Goal: Task Accomplishment & Management: Use online tool/utility

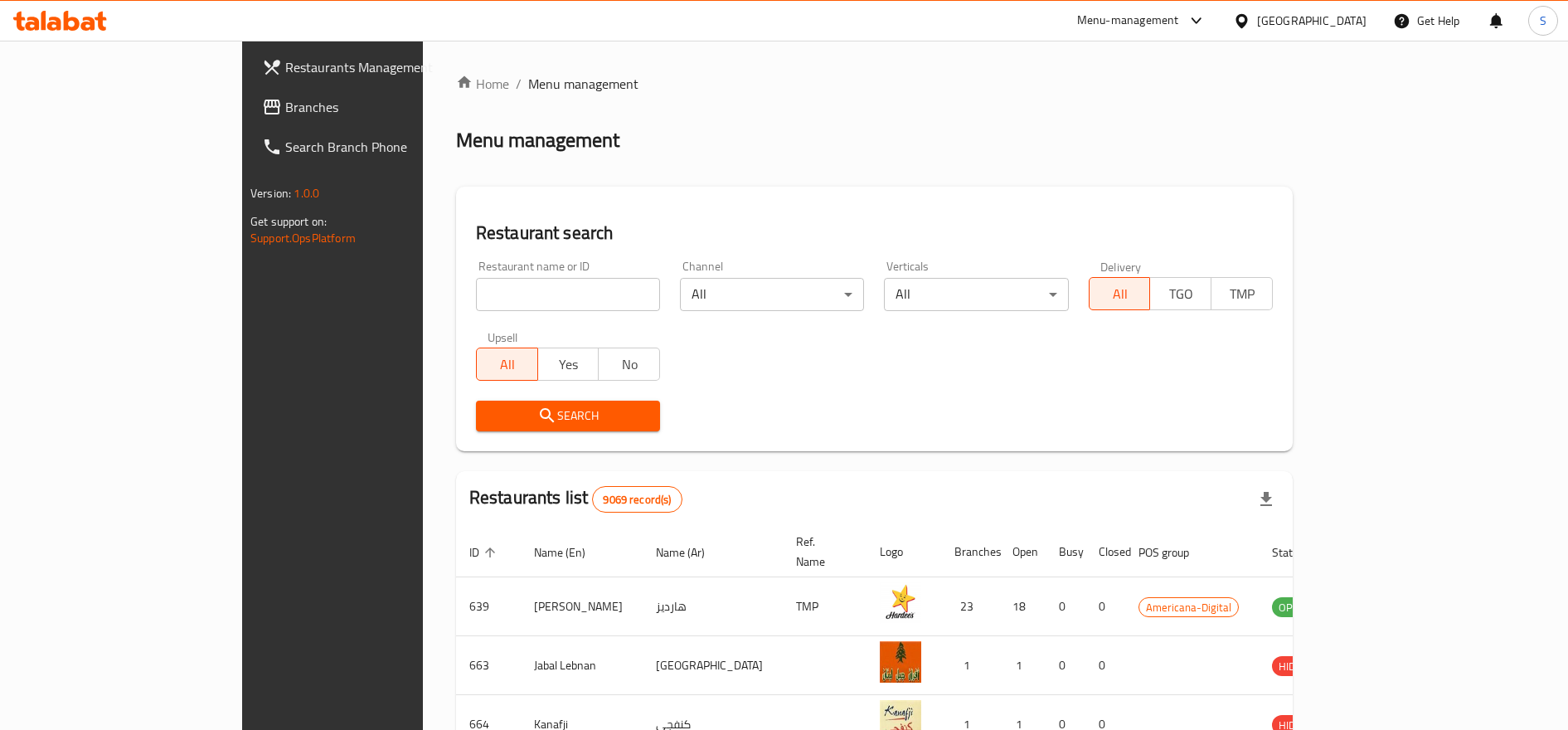
click at [476, 284] on input "search" at bounding box center [568, 294] width 184 height 33
type input "blaban"
click button "Search" at bounding box center [568, 417] width 184 height 31
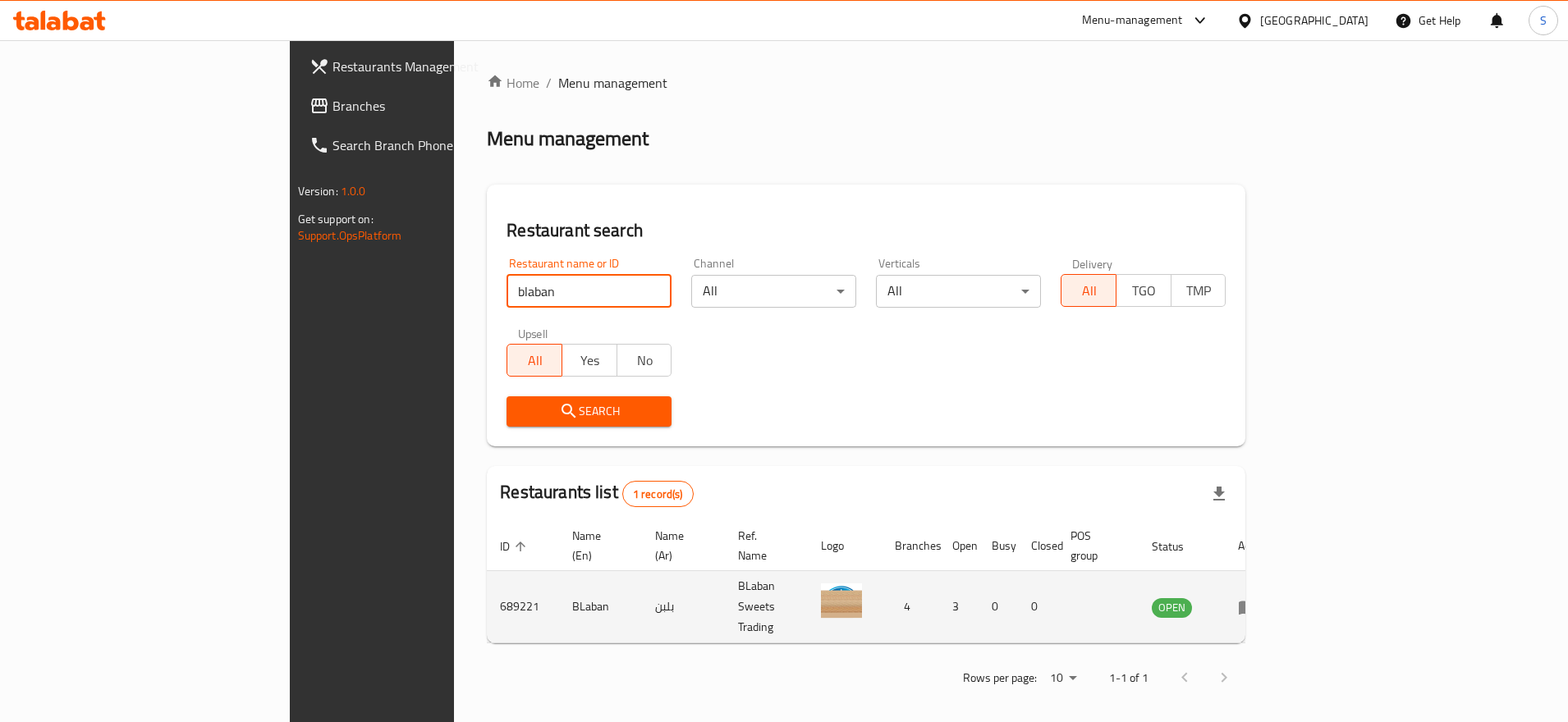
click at [1282, 571] on td "enhanced table" at bounding box center [1253, 607] width 56 height 72
click at [1258, 597] on icon "enhanced table" at bounding box center [1247, 607] width 19 height 19
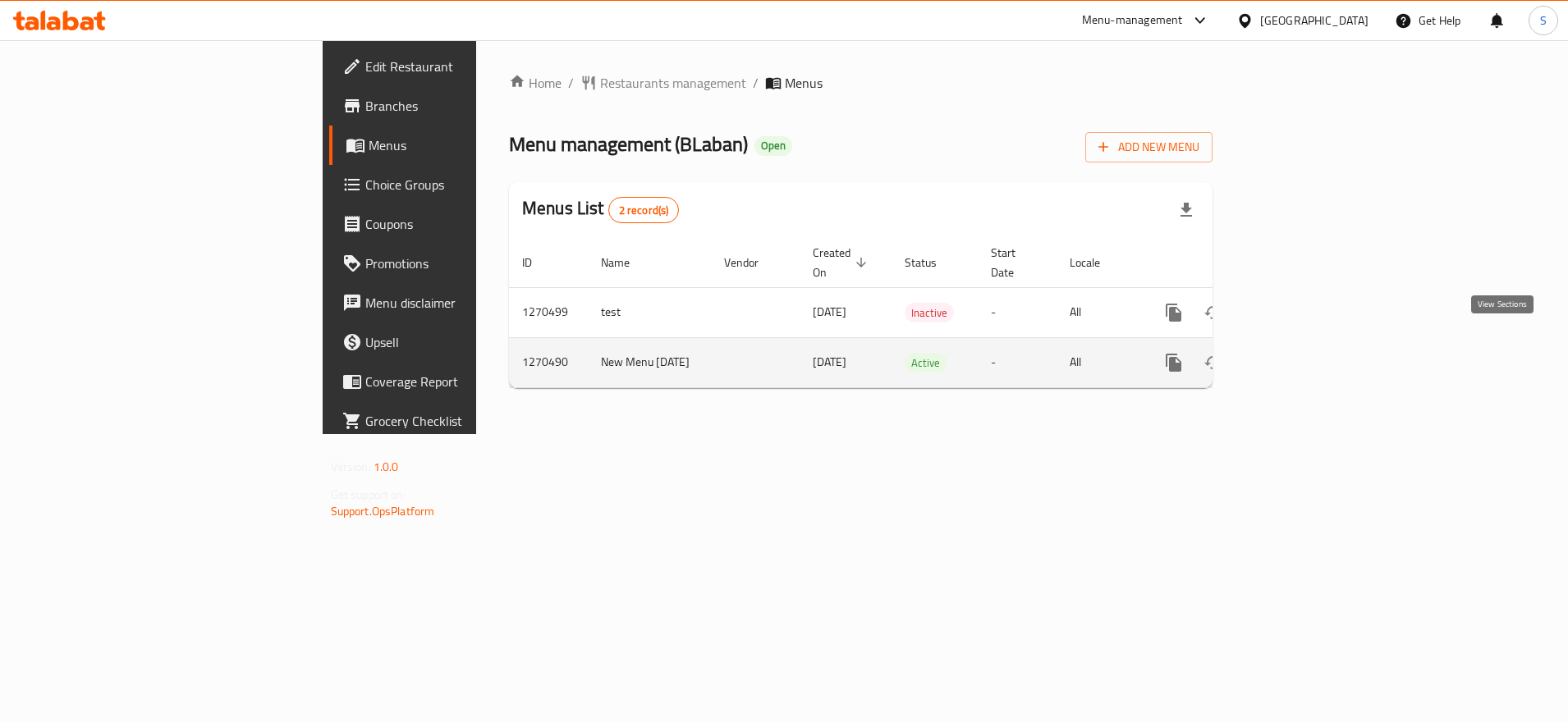
click at [1302, 353] on icon "enhanced table" at bounding box center [1292, 362] width 19 height 19
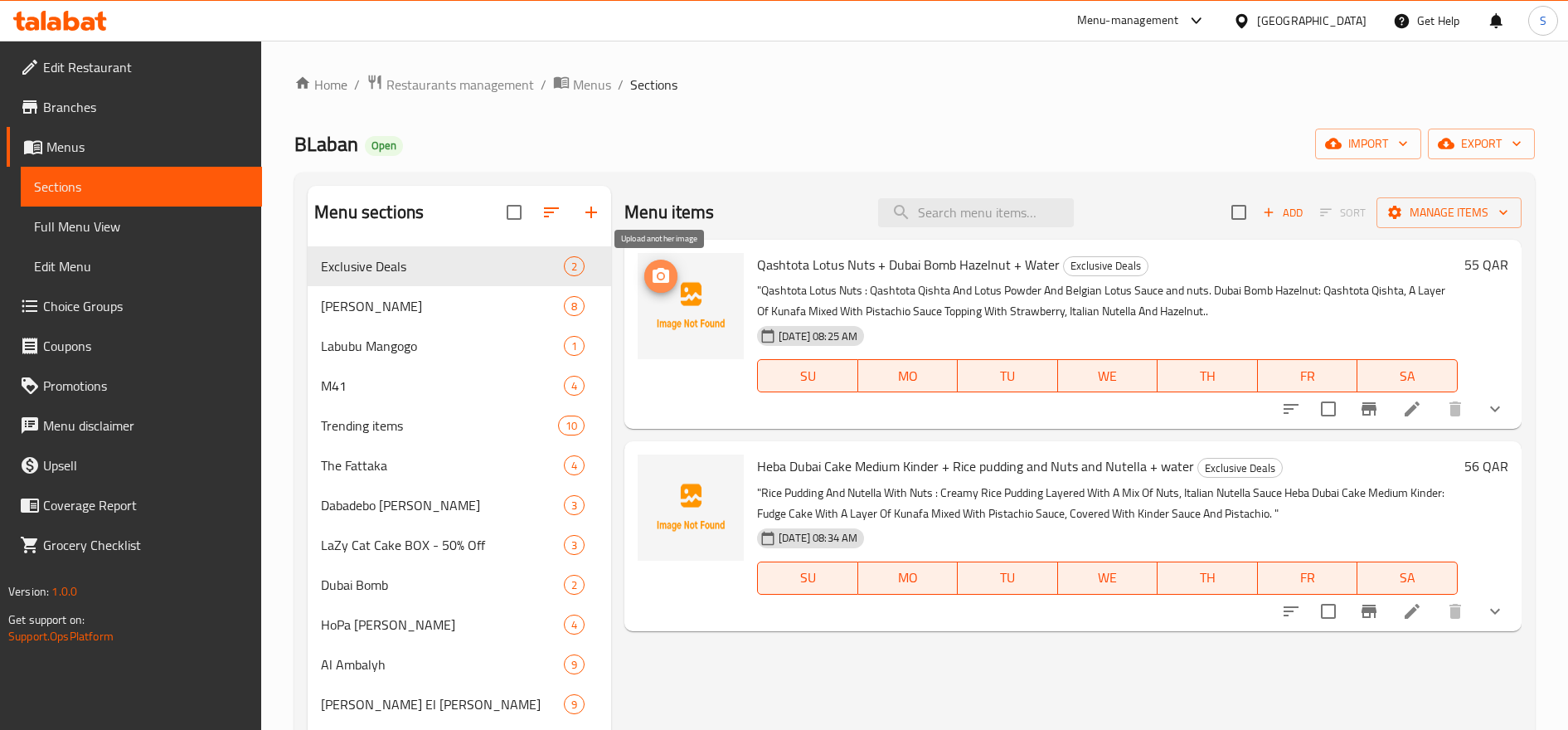
click at [662, 279] on icon "upload picture" at bounding box center [661, 276] width 20 height 20
click at [671, 281] on icon "upload picture" at bounding box center [661, 276] width 20 height 20
click at [659, 275] on icon "upload picture" at bounding box center [661, 276] width 20 height 20
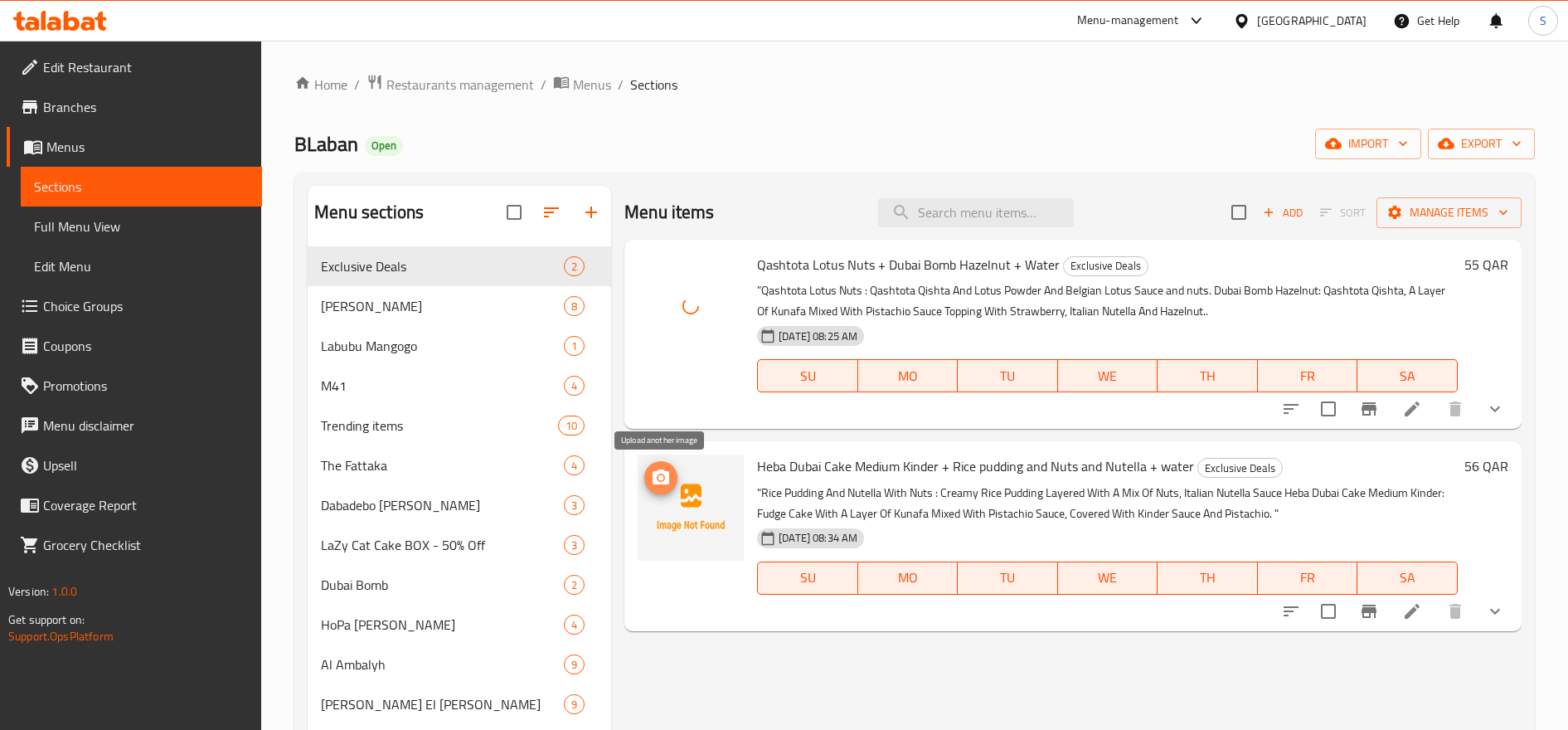
click at [666, 477] on icon "upload picture" at bounding box center [661, 477] width 16 height 15
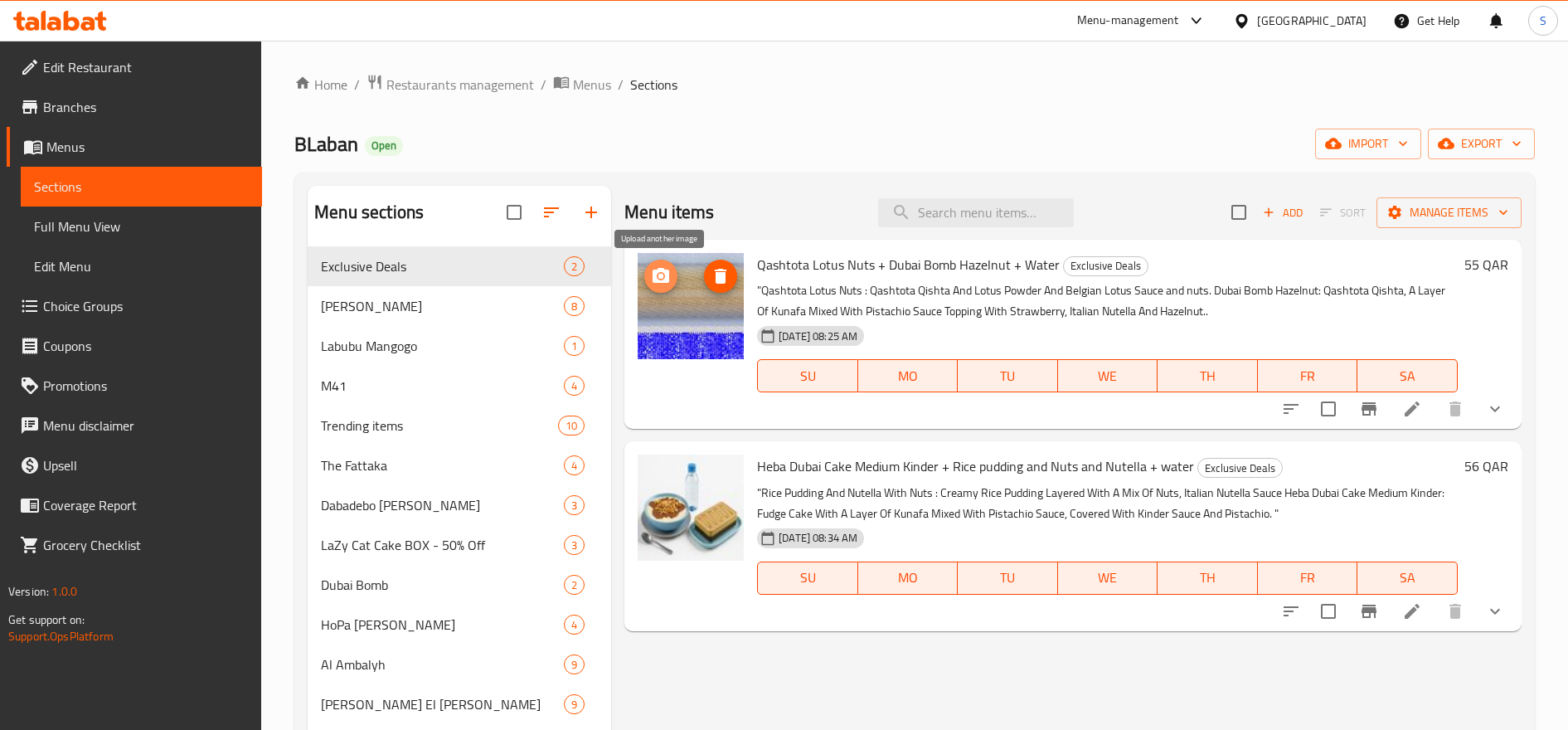
click at [671, 279] on icon "upload picture" at bounding box center [661, 276] width 20 height 20
